Goal: Task Accomplishment & Management: Manage account settings

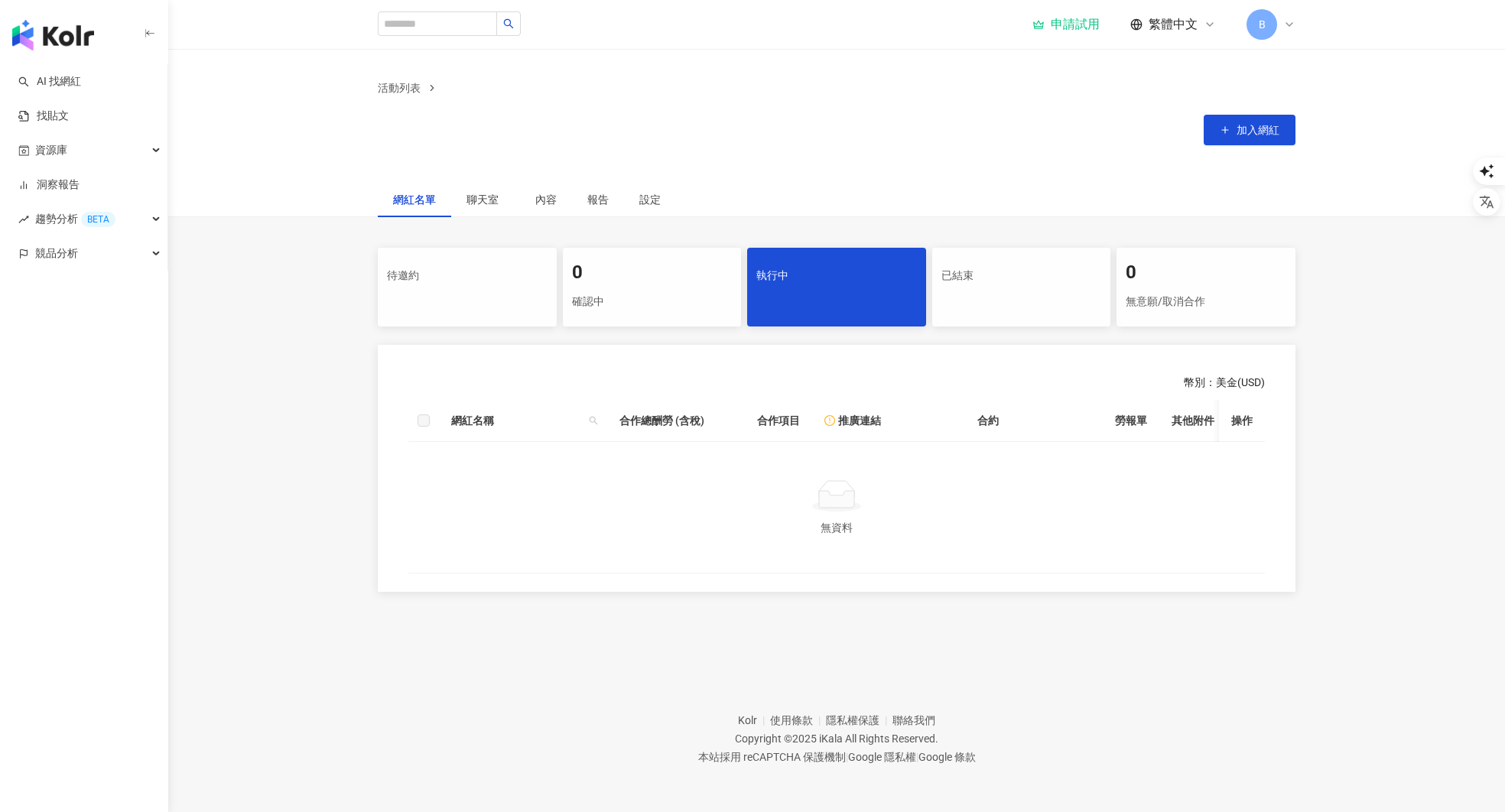
click at [1272, 24] on span "B" at bounding box center [1262, 25] width 30 height 30
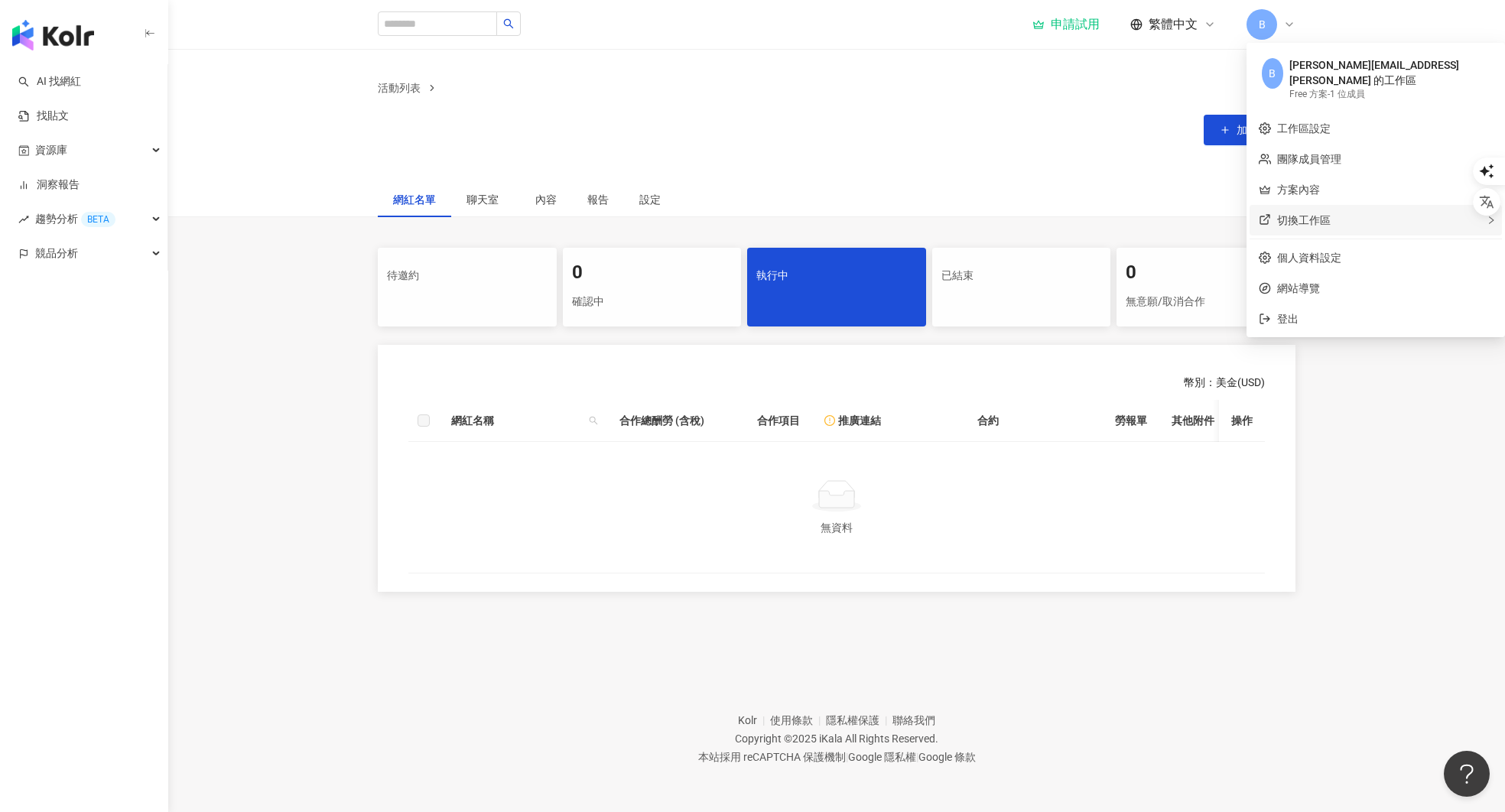
click at [1333, 208] on div "切換工作區" at bounding box center [1375, 220] width 252 height 30
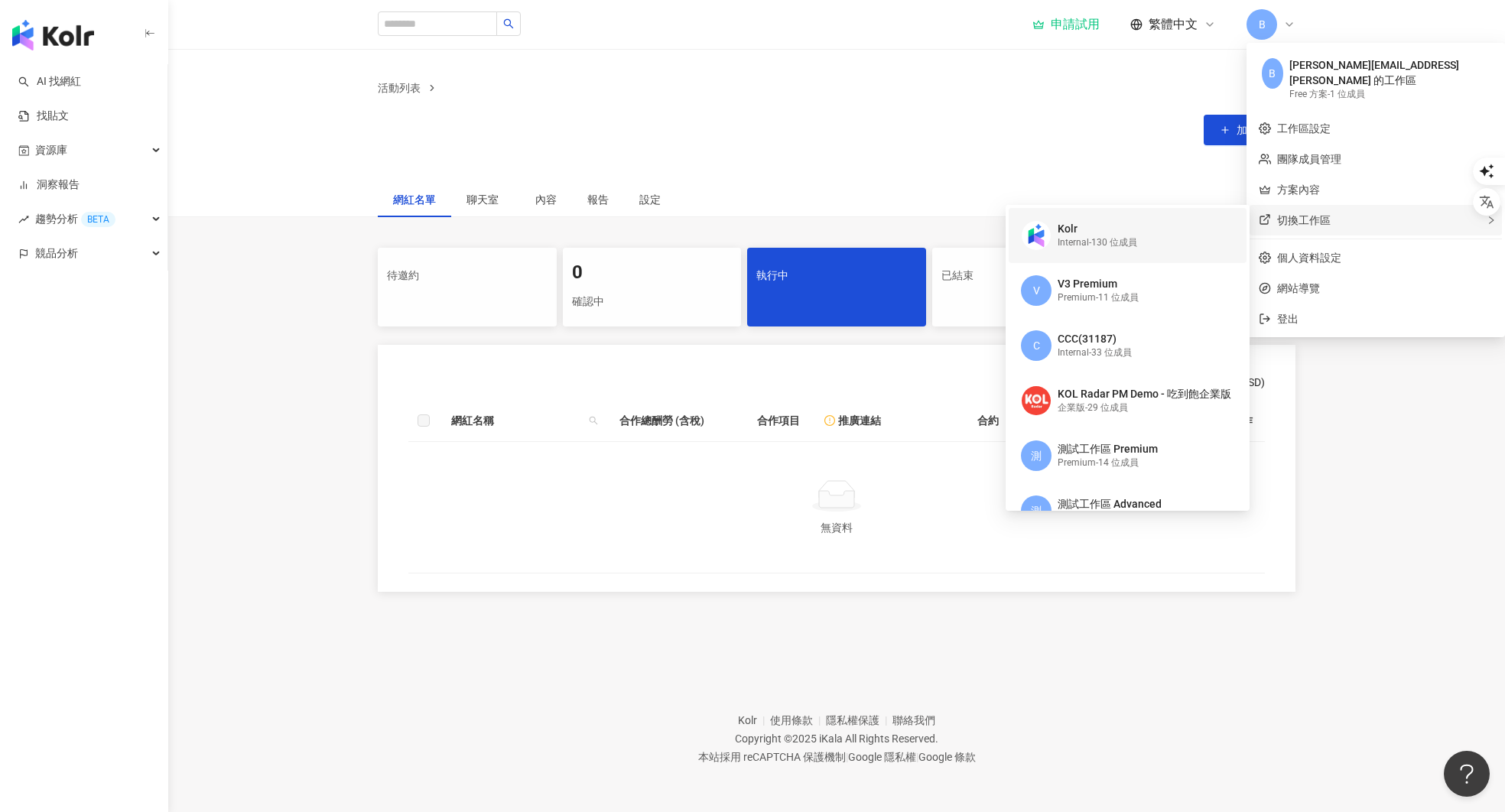
click at [1115, 236] on div "Internal - 130 位成員" at bounding box center [1098, 242] width 80 height 13
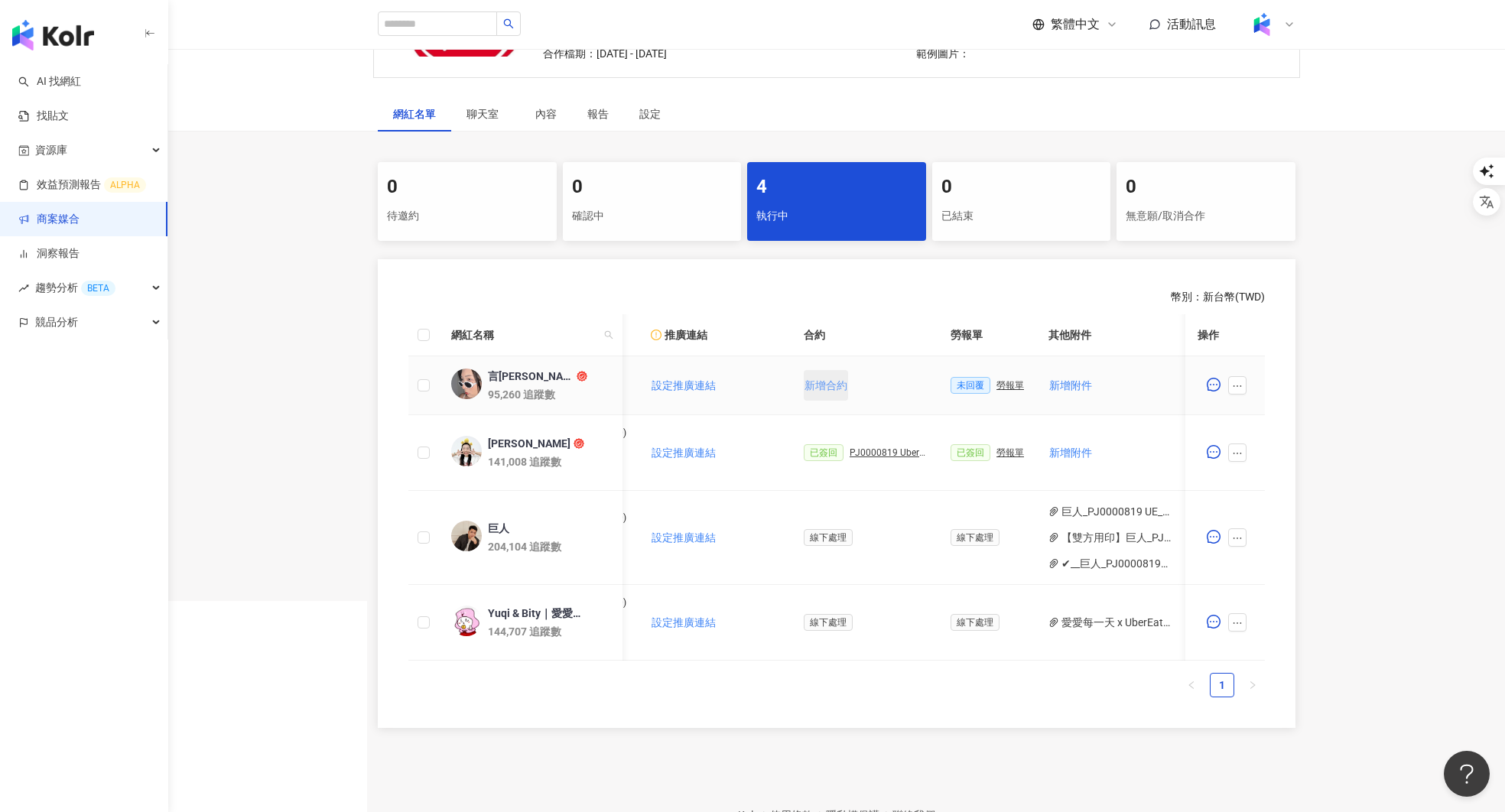
scroll to position [0, 285]
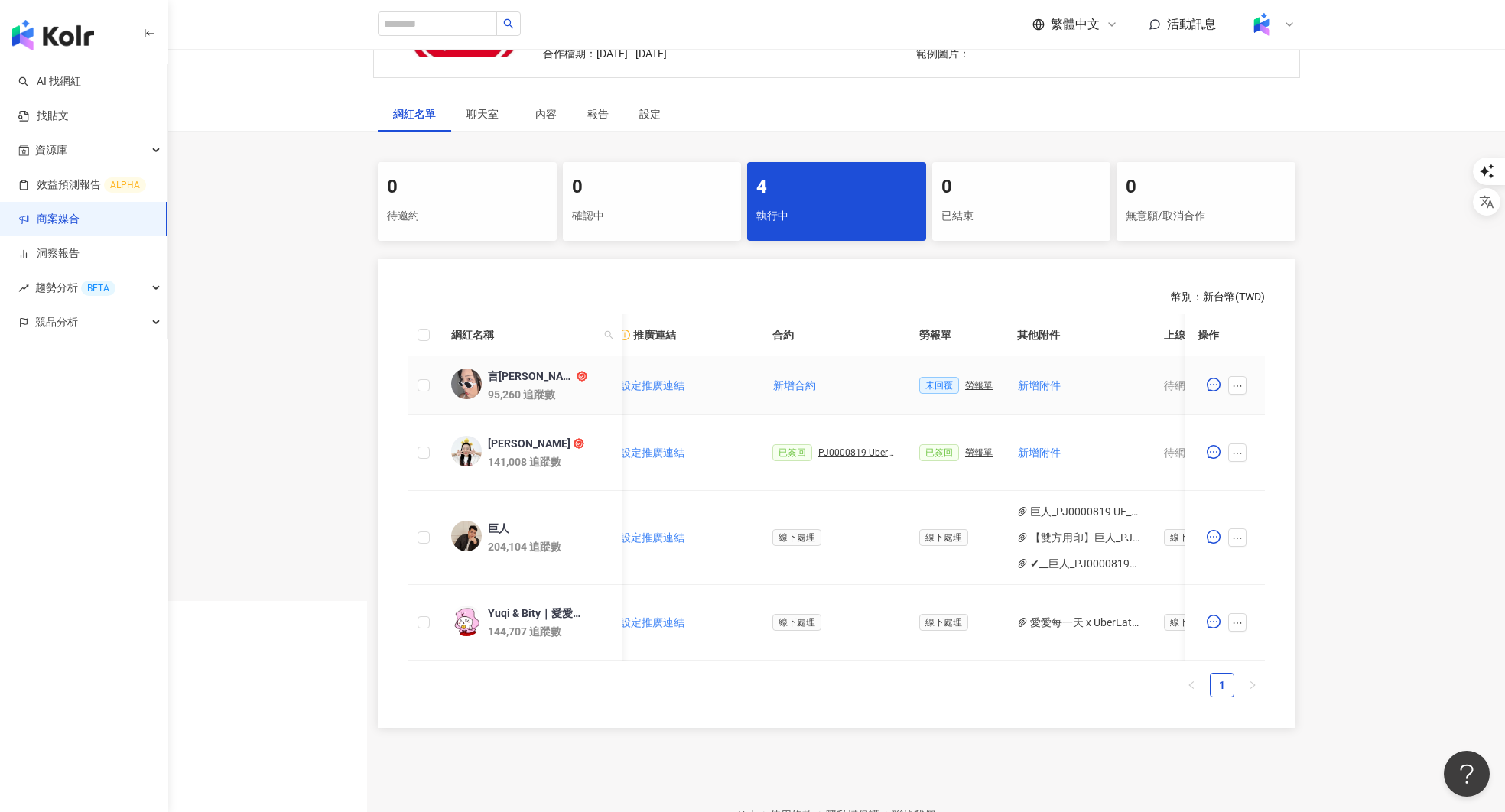
click at [979, 383] on div "勞報單" at bounding box center [978, 385] width 28 height 11
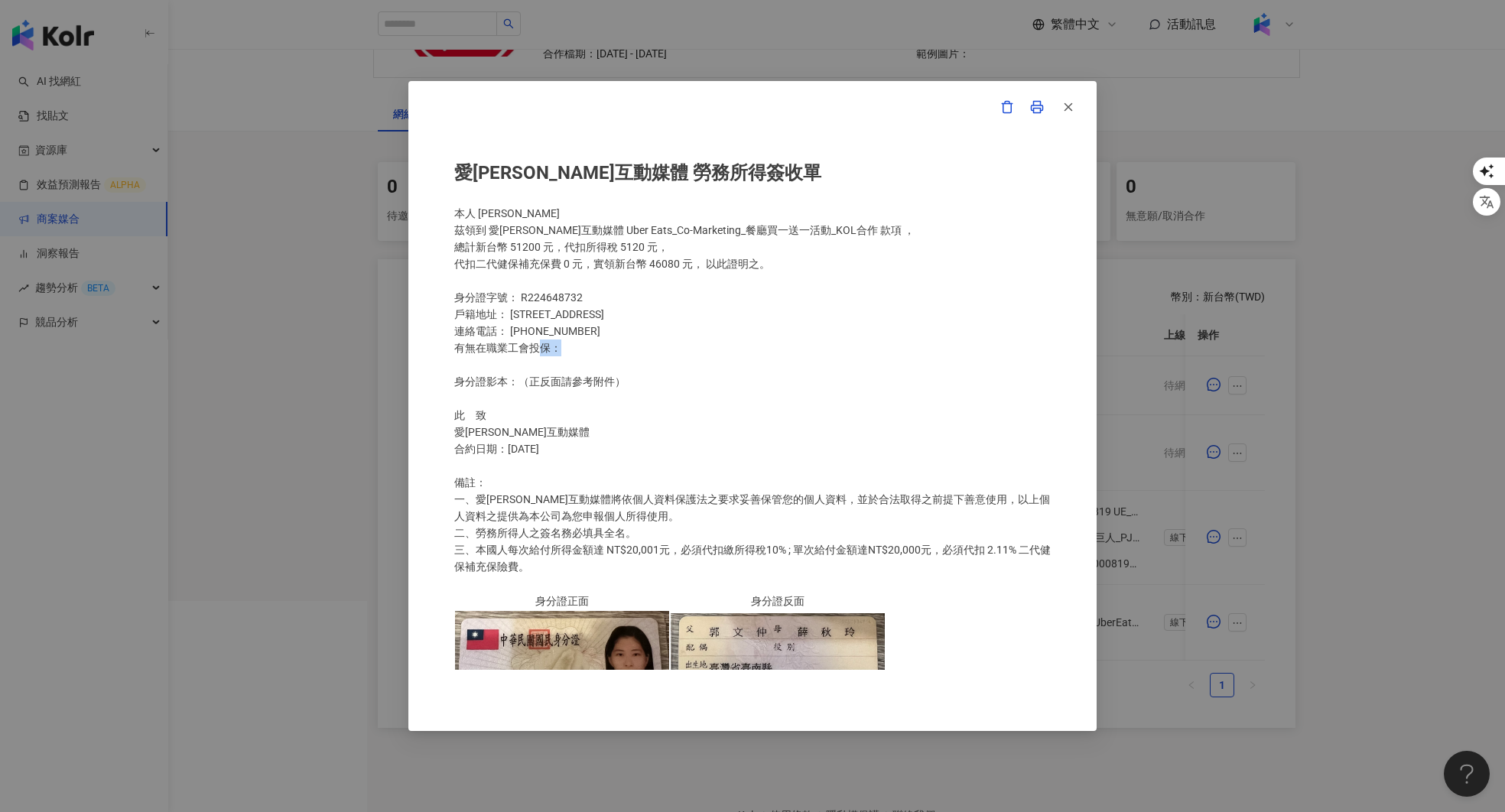
drag, startPoint x: 586, startPoint y: 356, endPoint x: 543, endPoint y: 350, distance: 43.4
click at [543, 350] on div "愛卡拉互動媒體 勞務所得簽收單 本人 郭子甄 茲領到 愛卡拉互動媒體 Uber Eats_Co-Marketing_餐廳買一送一活動_KOL合作 款項 ， 總…" at bounding box center [752, 406] width 596 height 528
click at [640, 430] on div "愛卡拉互動媒體 勞務所得簽收單 本人 郭子甄 茲領到 愛卡拉互動媒體 Uber Eats_Co-Marketing_餐廳買一送一活動_KOL合作 款項 ， 總…" at bounding box center [752, 406] width 596 height 528
click at [1202, 526] on div "愛卡拉互動媒體 勞務所得簽收單 本人 郭子甄 茲領到 愛卡拉互動媒體 Uber Eats_Co-Marketing_餐廳買一送一活動_KOL合作 款項 ， 總…" at bounding box center [752, 406] width 1505 height 812
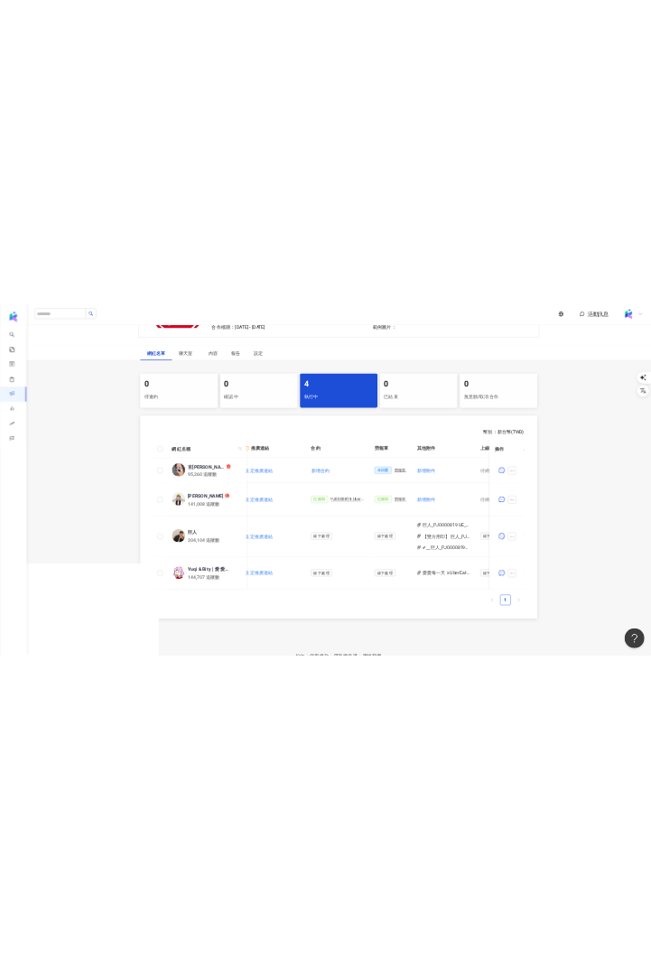
scroll to position [313, 0]
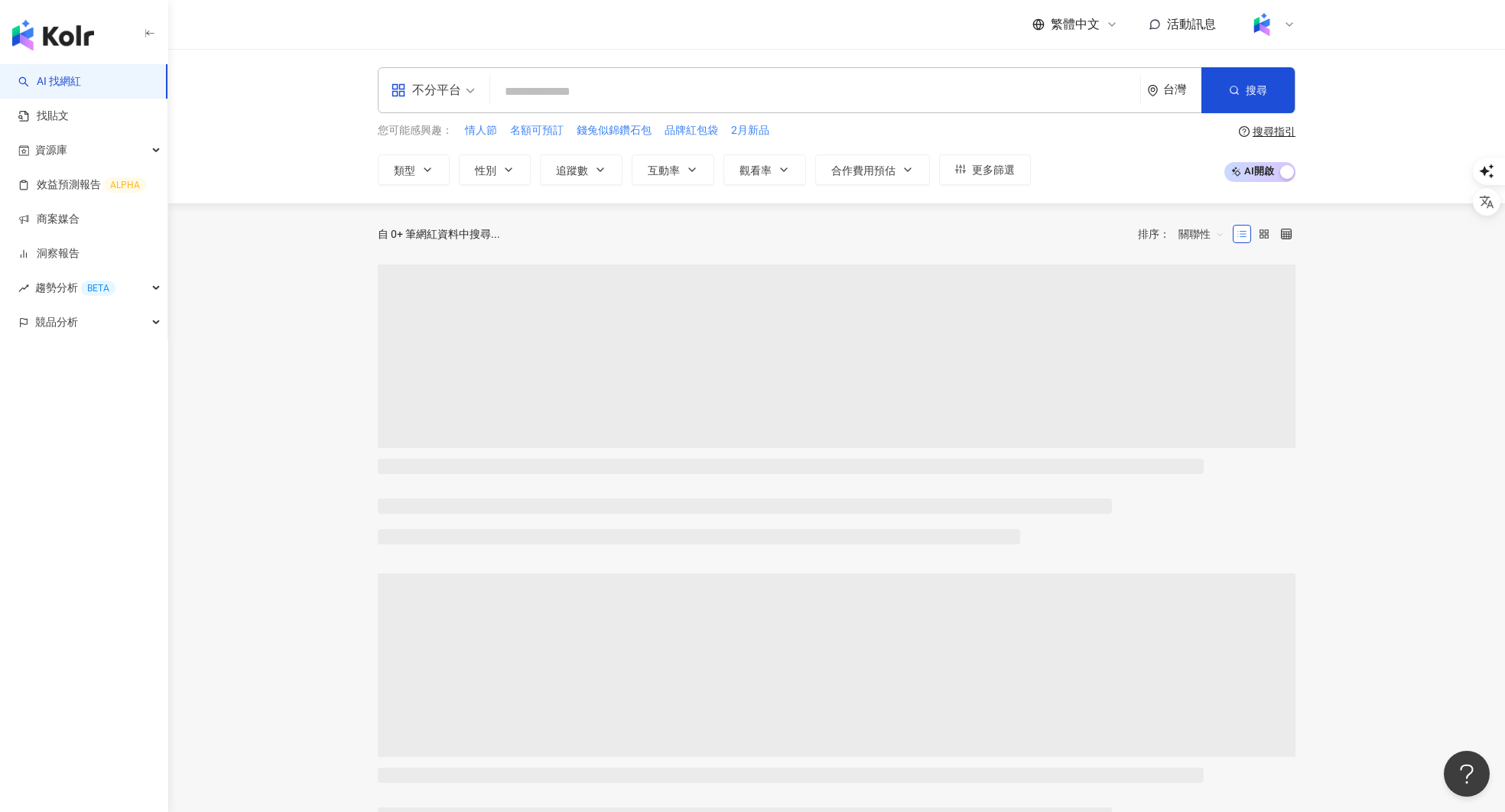
click at [1285, 20] on icon at bounding box center [1289, 25] width 12 height 12
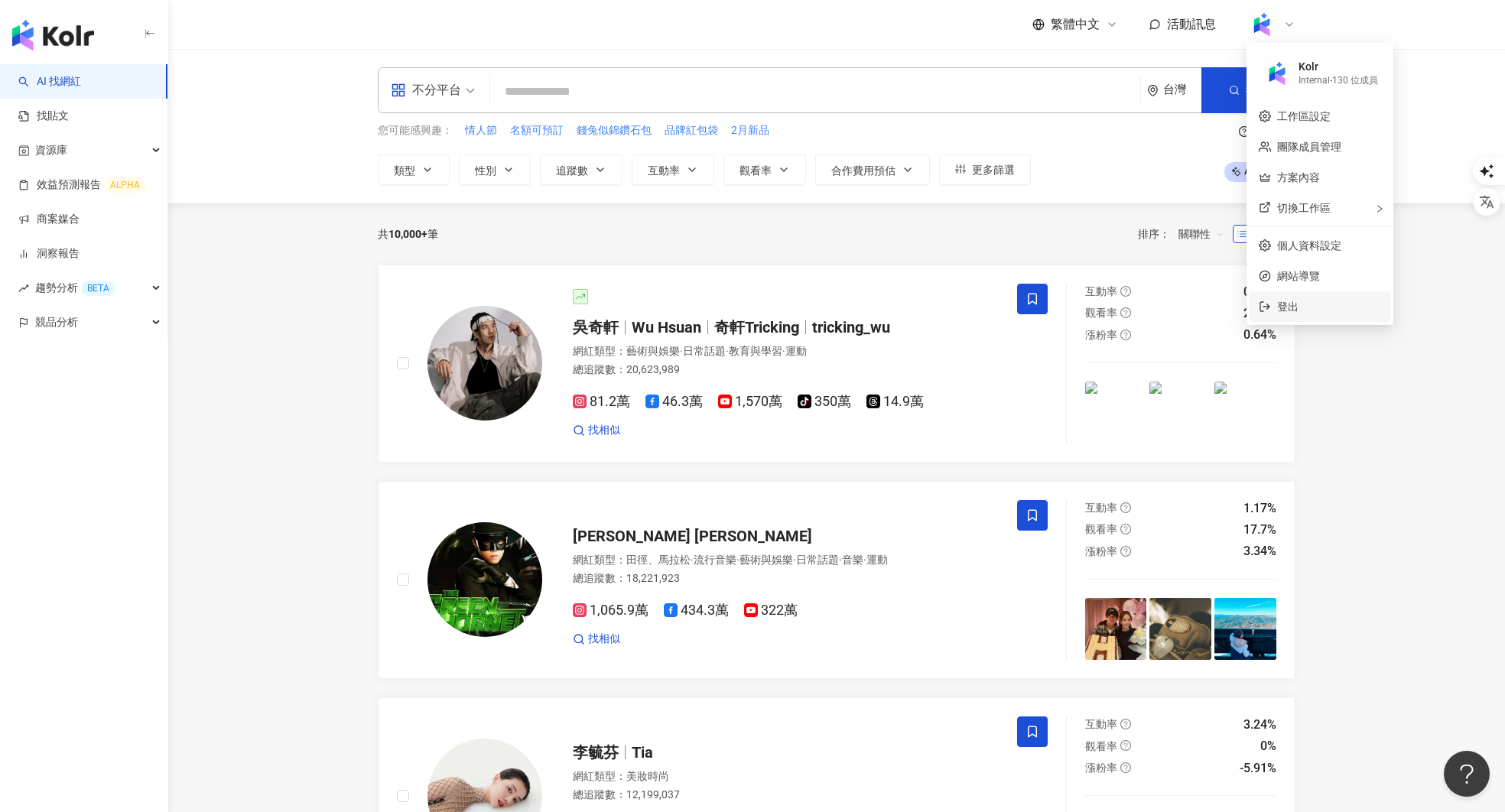
click at [1298, 303] on span "登出" at bounding box center [1287, 307] width 21 height 12
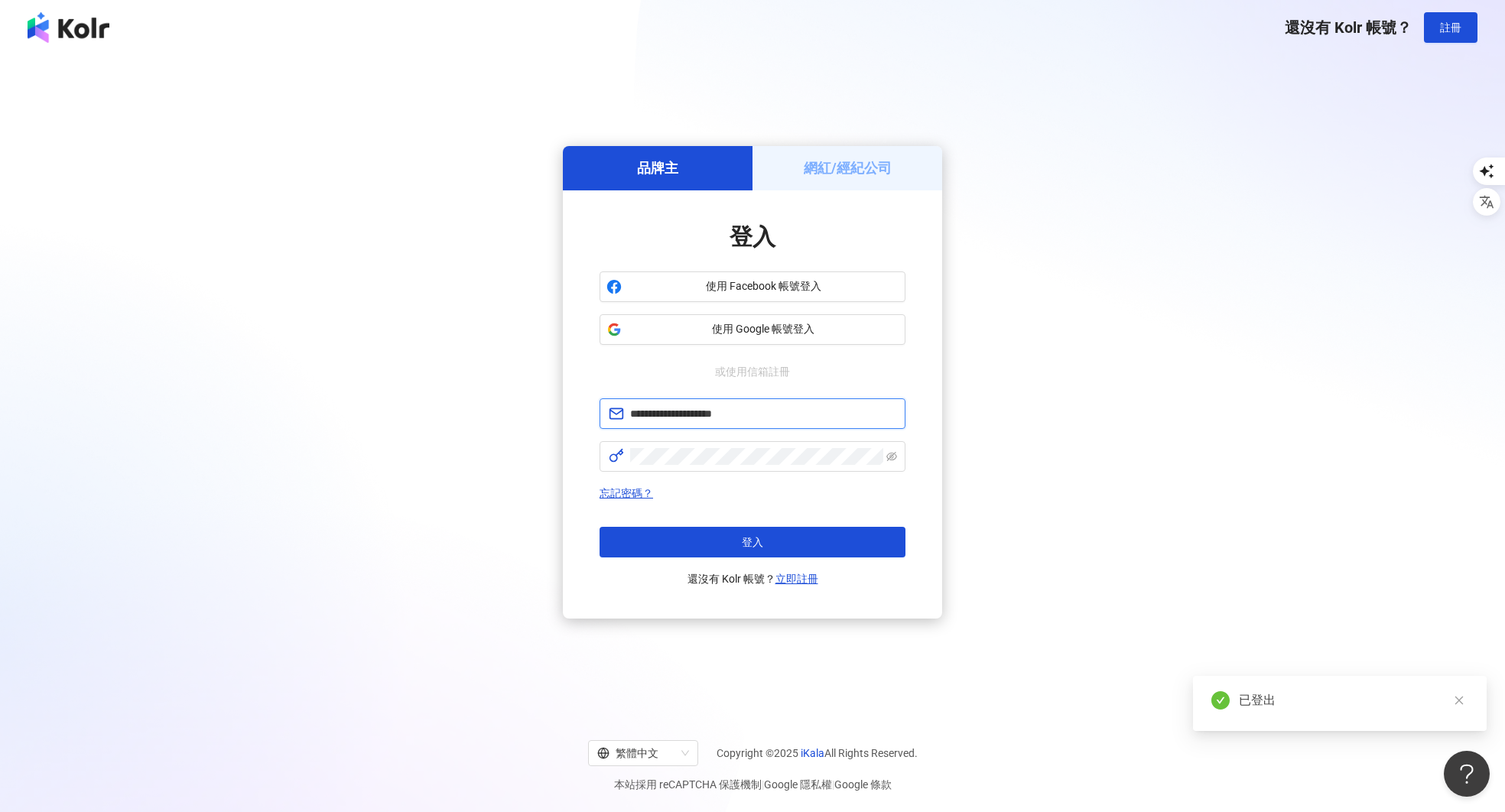
click at [752, 415] on input "**********" at bounding box center [763, 414] width 266 height 17
type input "**********"
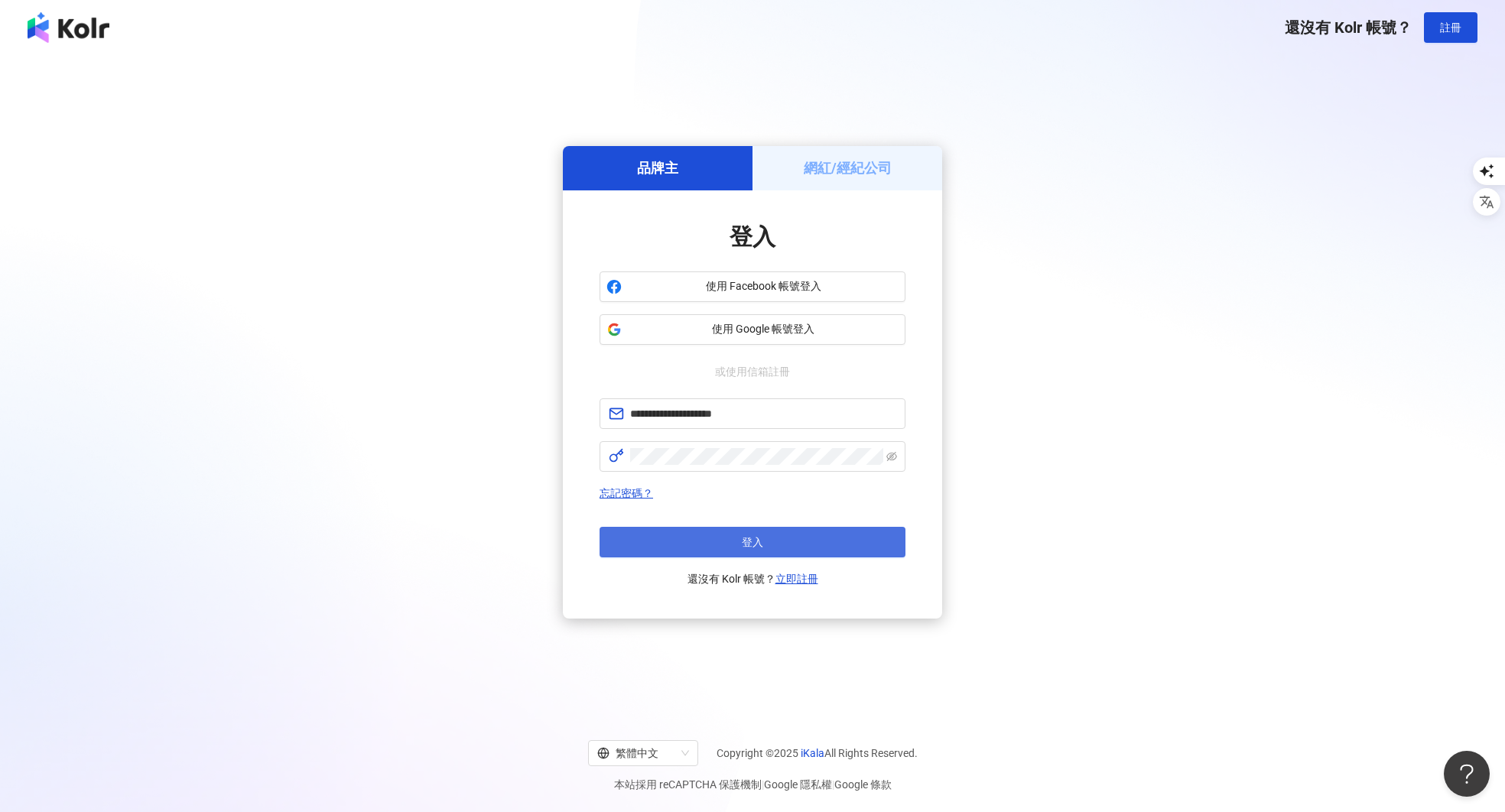
click at [788, 531] on button "登入" at bounding box center [752, 542] width 306 height 30
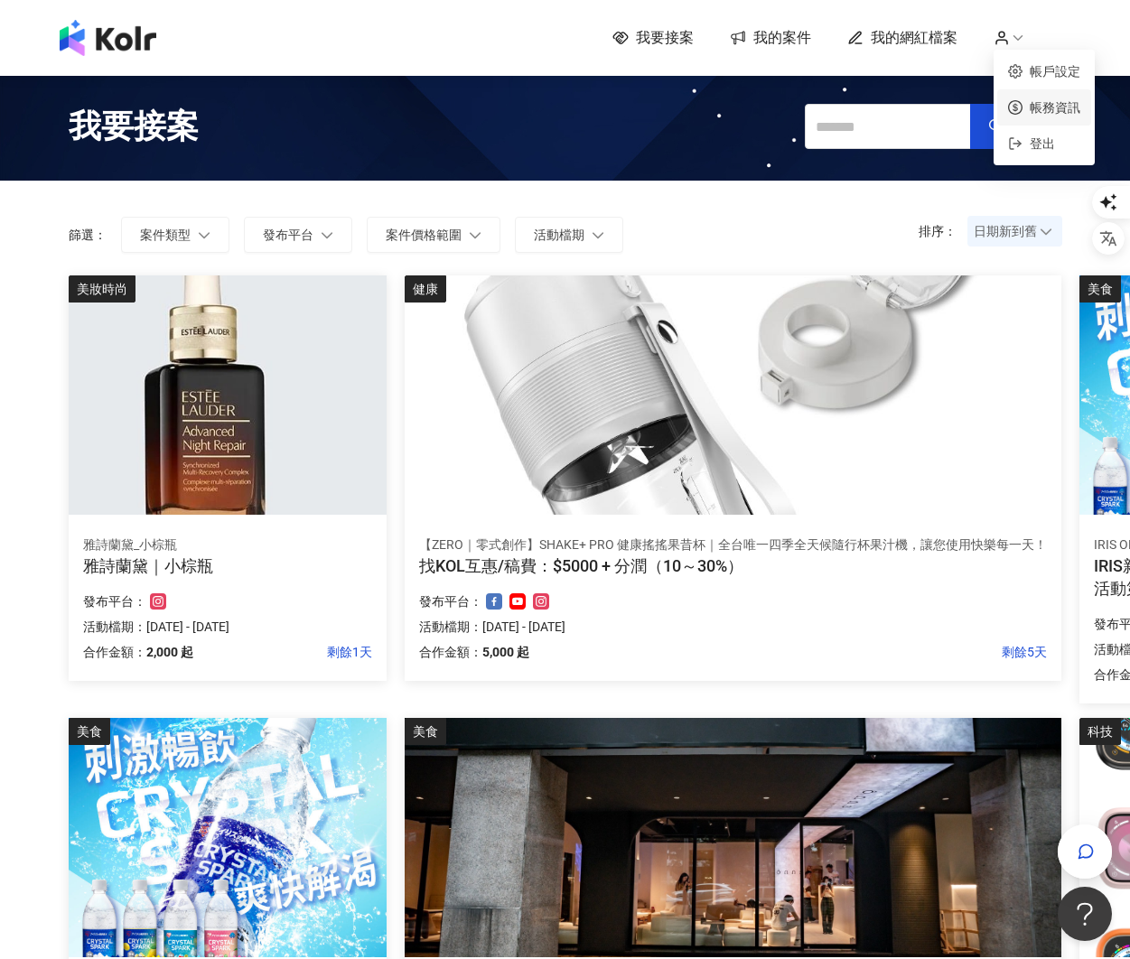
click at [1053, 104] on link "帳務資訊" at bounding box center [1054, 107] width 51 height 14
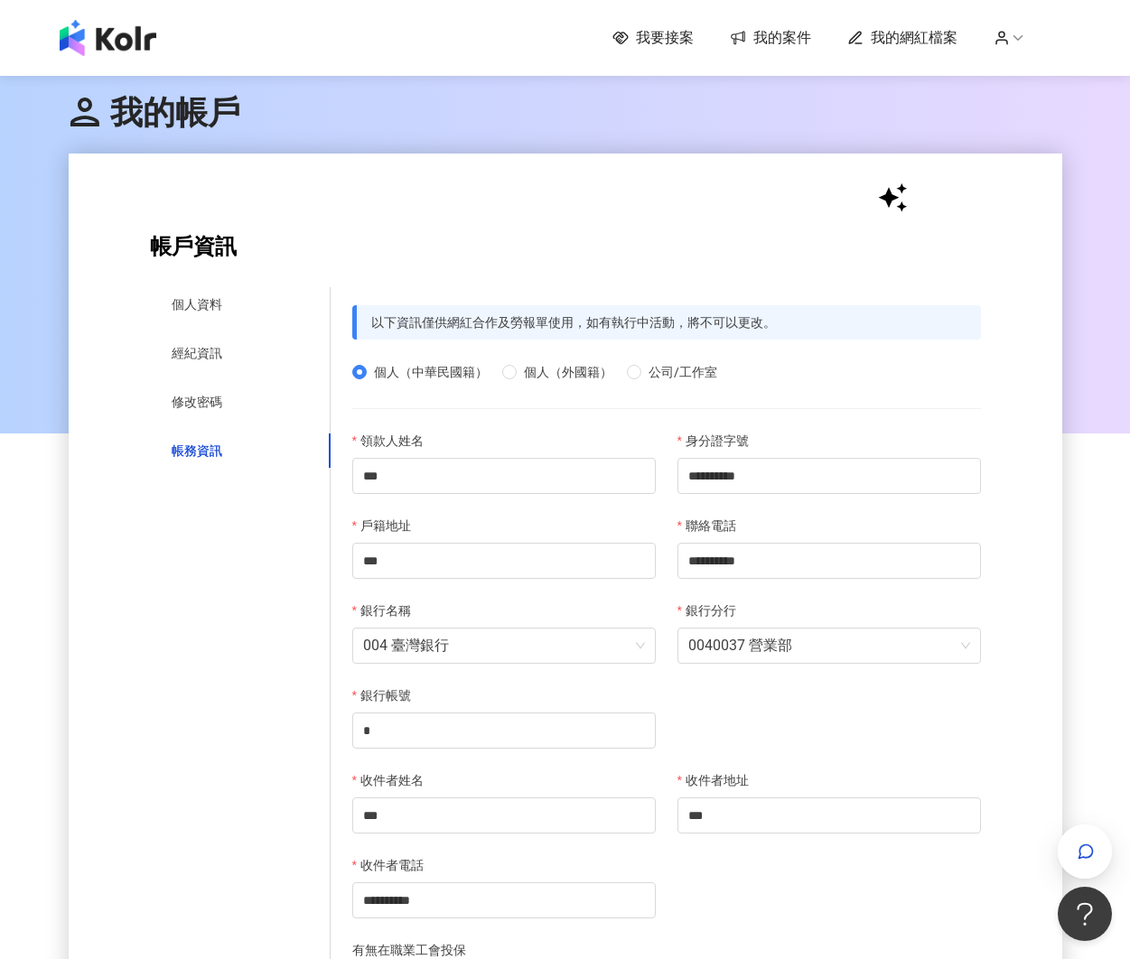
drag, startPoint x: 1128, startPoint y: 204, endPoint x: 920, endPoint y: 236, distance: 210.1
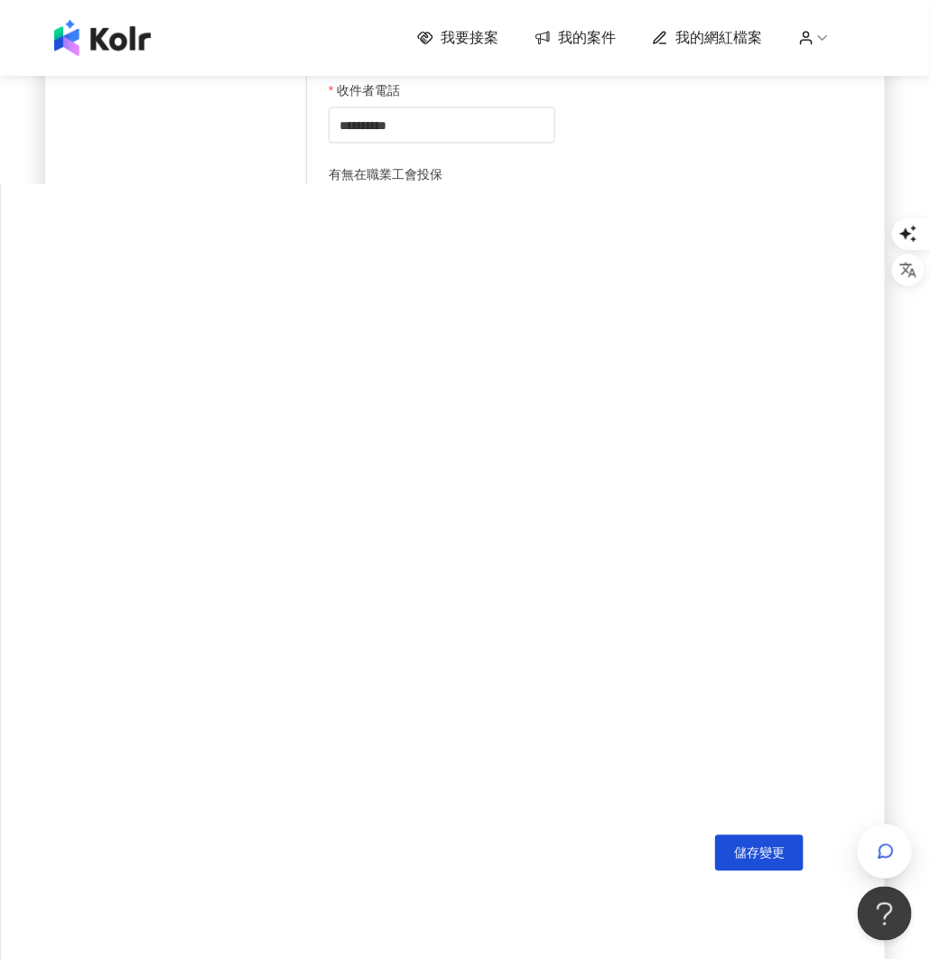
scroll to position [1040, 0]
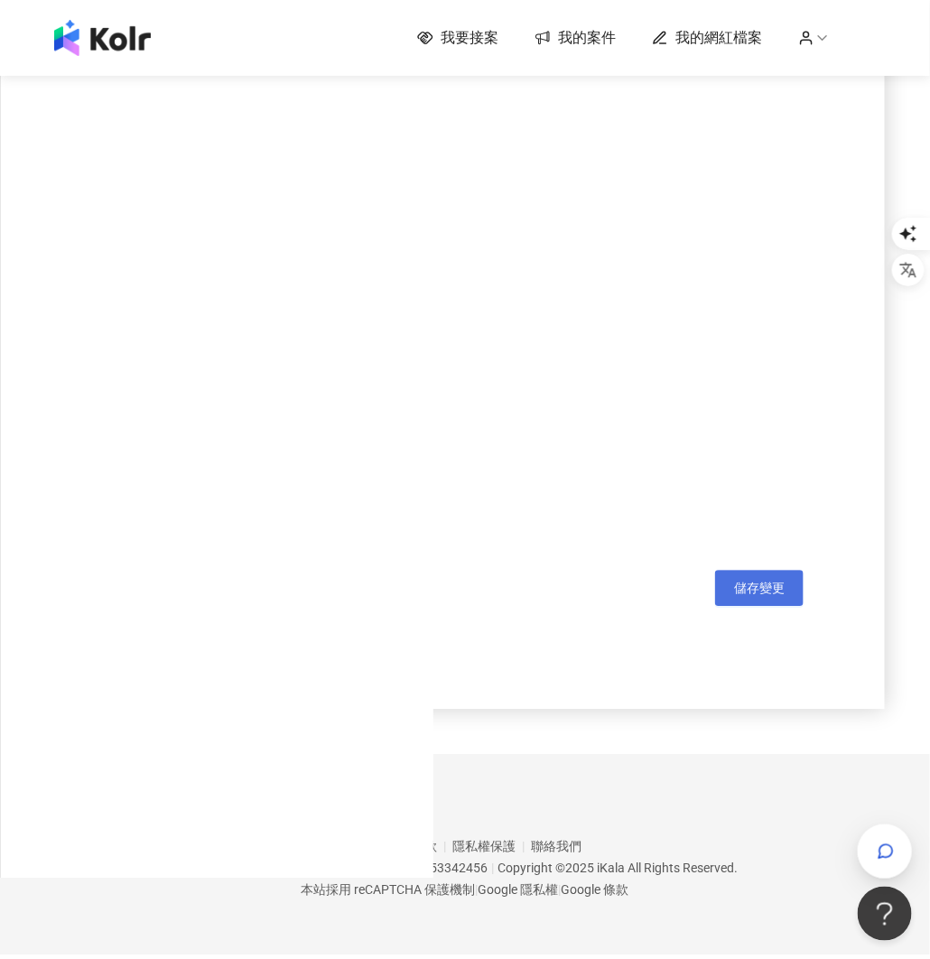
click at [782, 591] on span "儲存變更" at bounding box center [759, 588] width 51 height 14
click at [661, 397] on div "選擇檔案" at bounding box center [566, 350] width 475 height 99
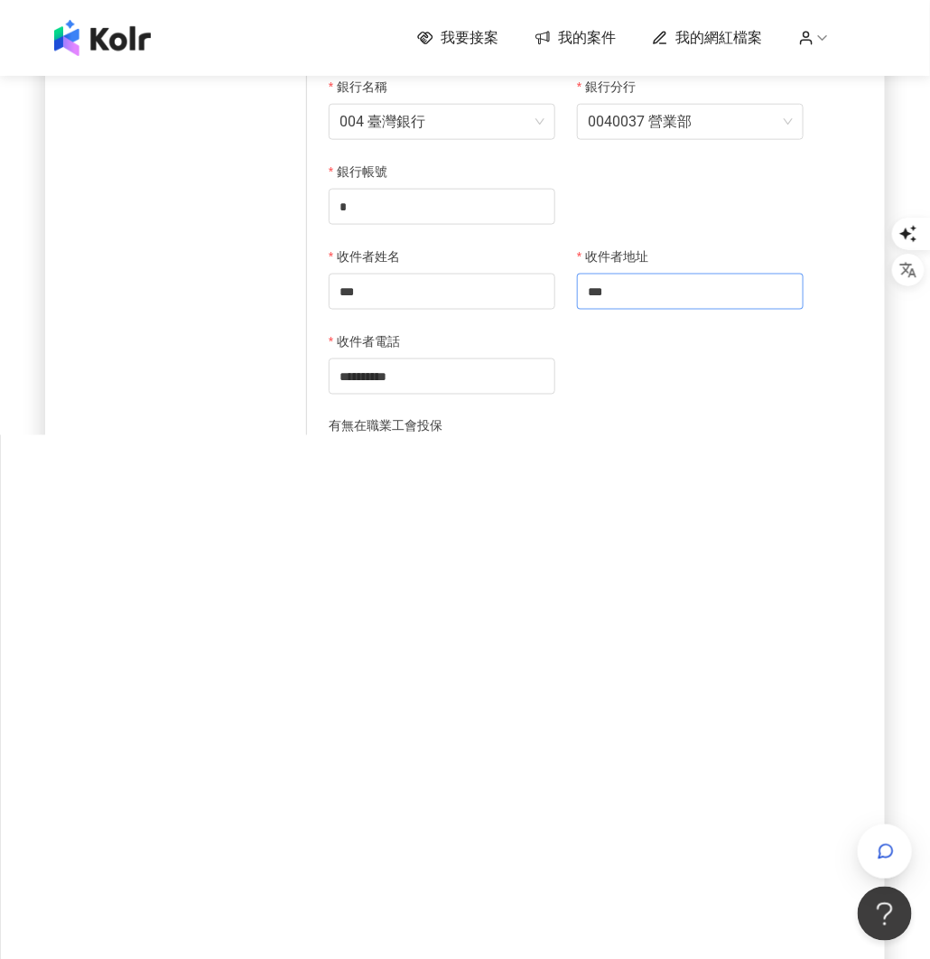
scroll to position [0, 0]
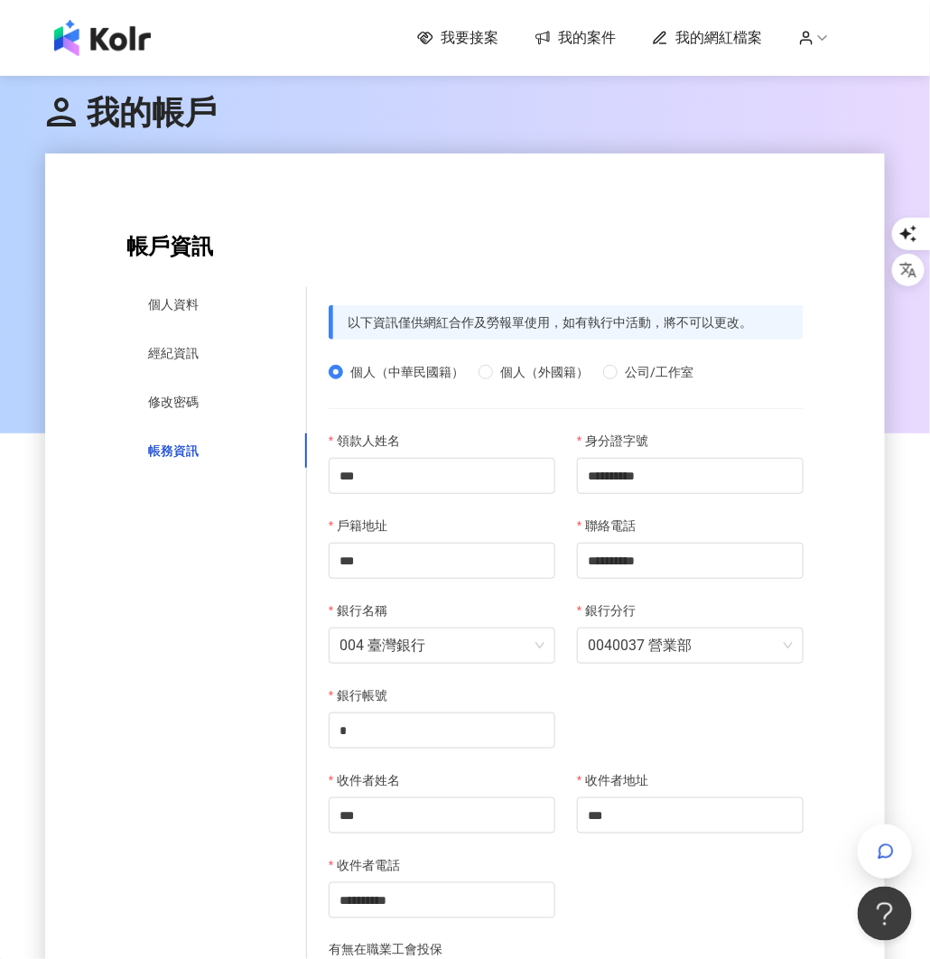
click at [814, 34] on icon at bounding box center [822, 38] width 16 height 16
